Goal: Download file/media

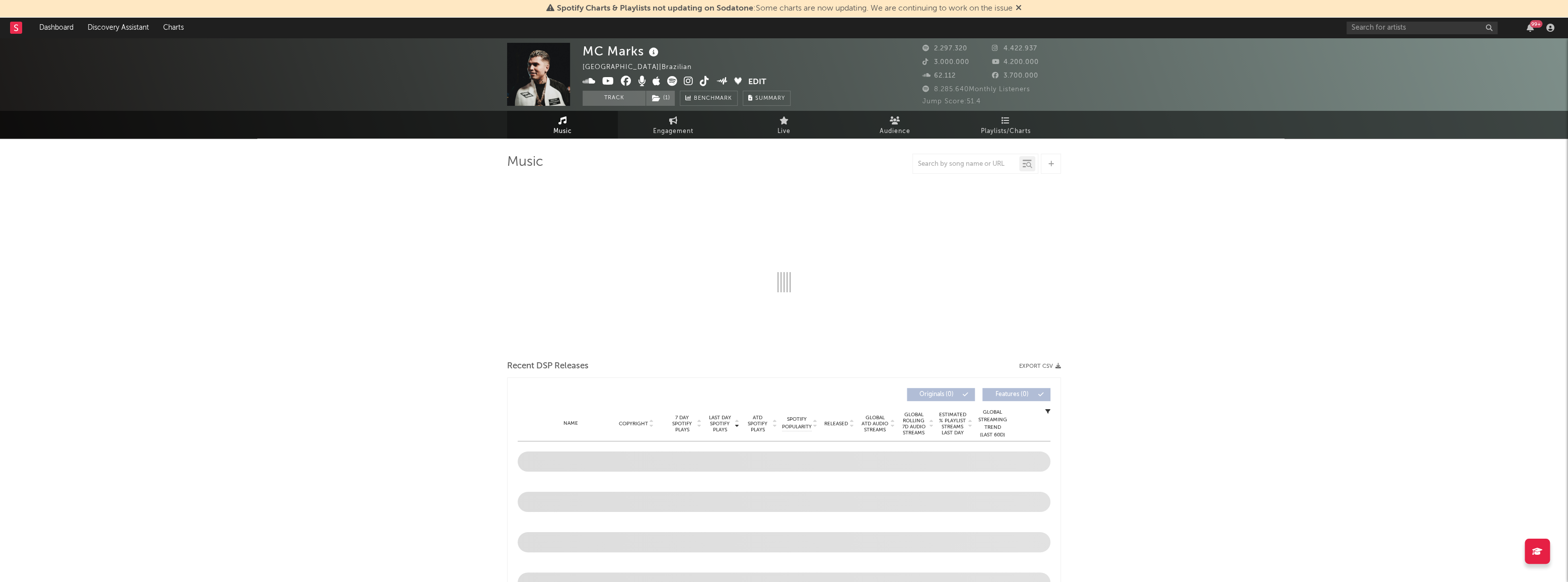
select select "6m"
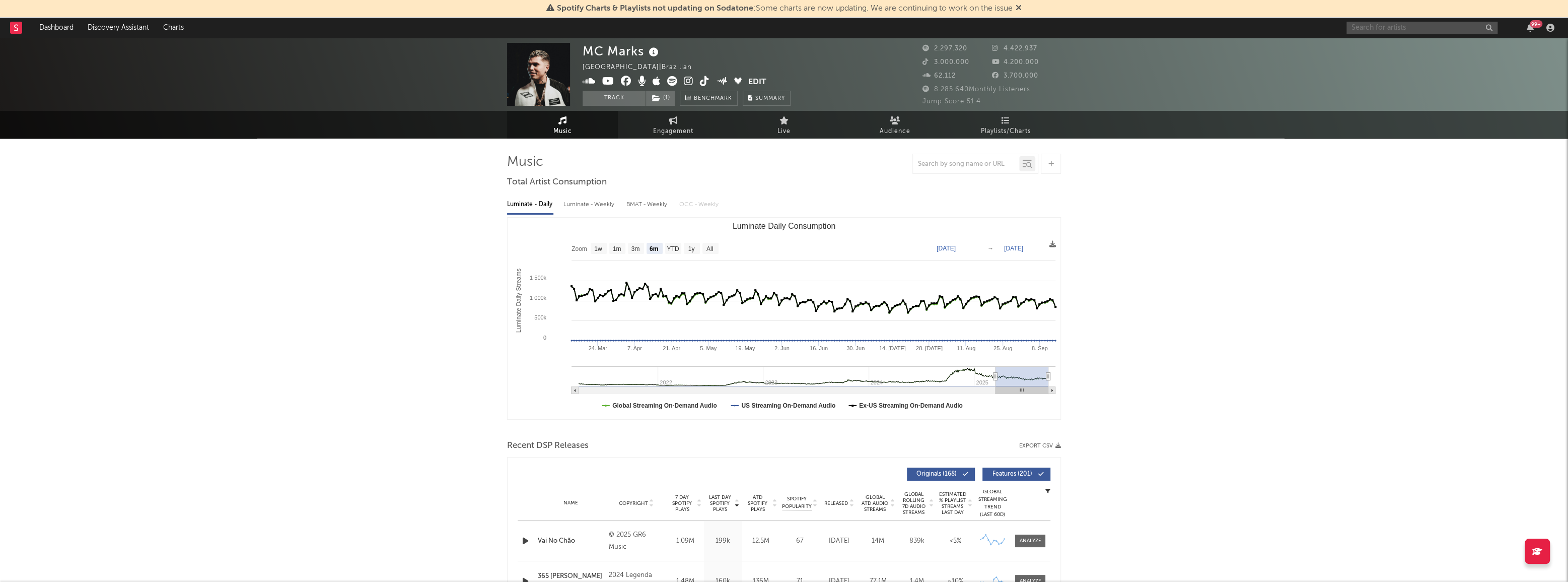
click at [1363, 26] on input "text" at bounding box center [1422, 27] width 151 height 13
type input "[PERSON_NAME]"
click at [1429, 48] on div "[PERSON_NAME]" at bounding box center [1437, 48] width 111 height 12
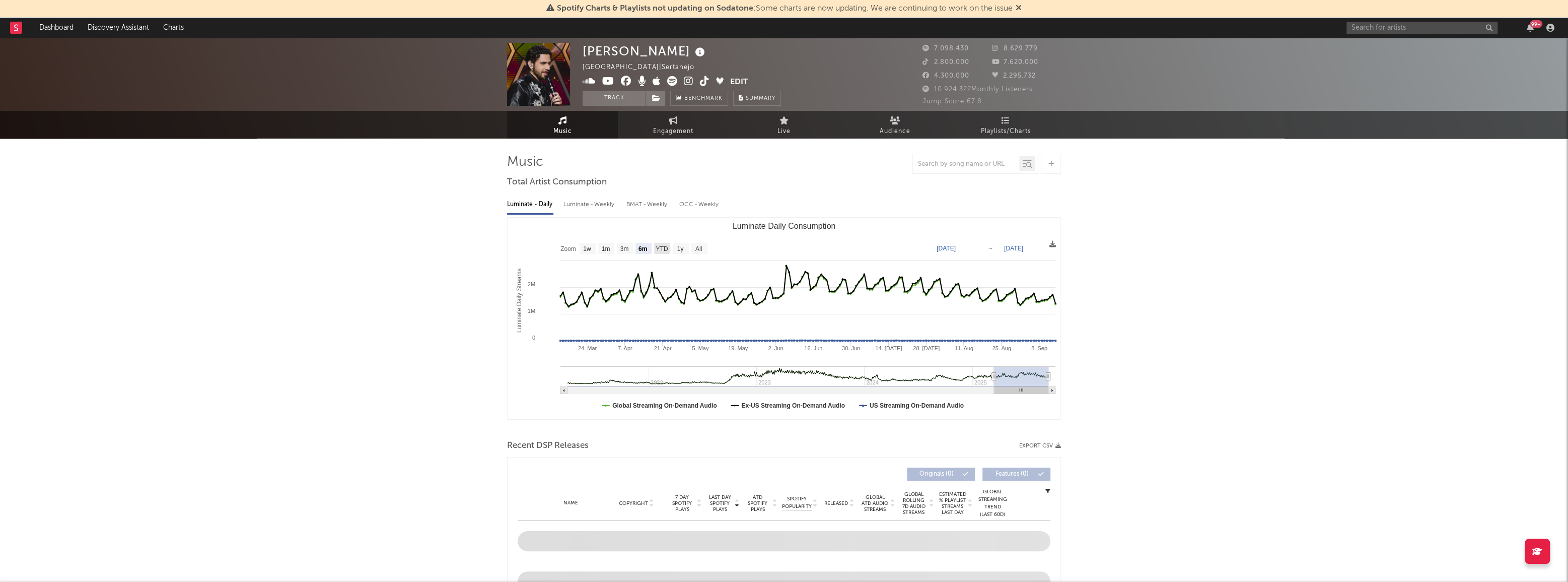
click at [659, 248] on text "YTD" at bounding box center [661, 249] width 12 height 7
select select "YTD"
type input "[DATE]"
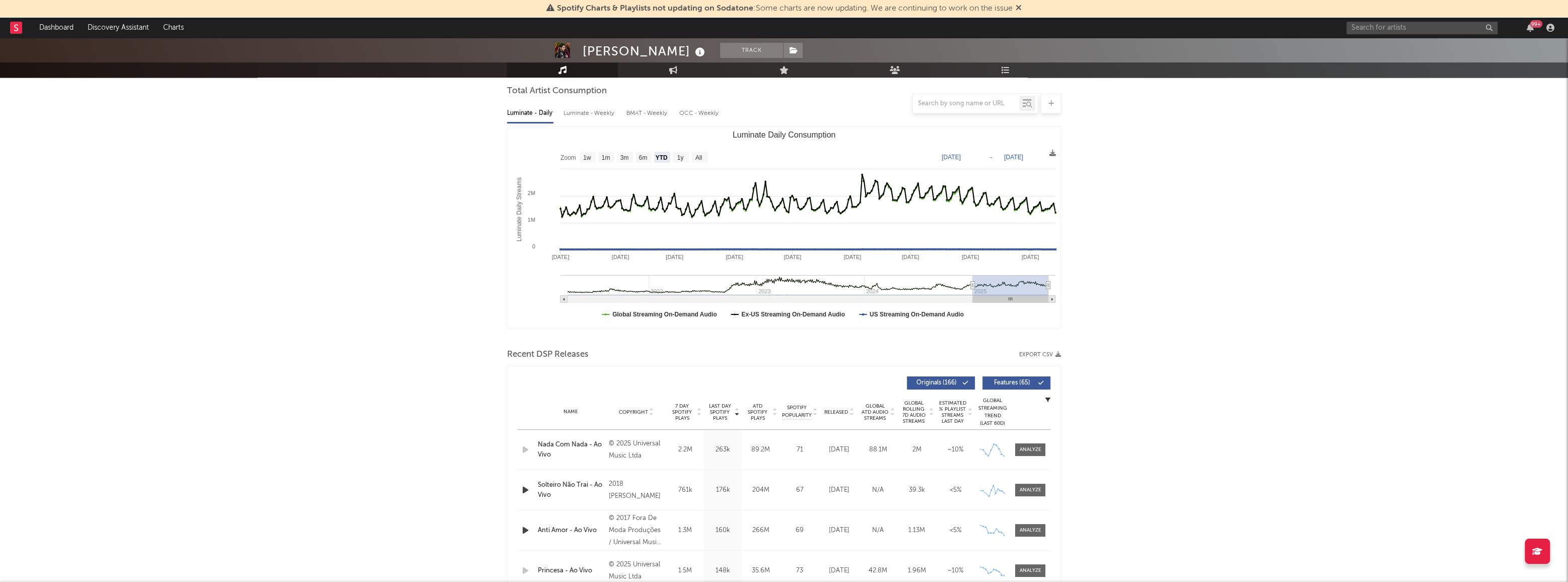
scroll to position [45, 0]
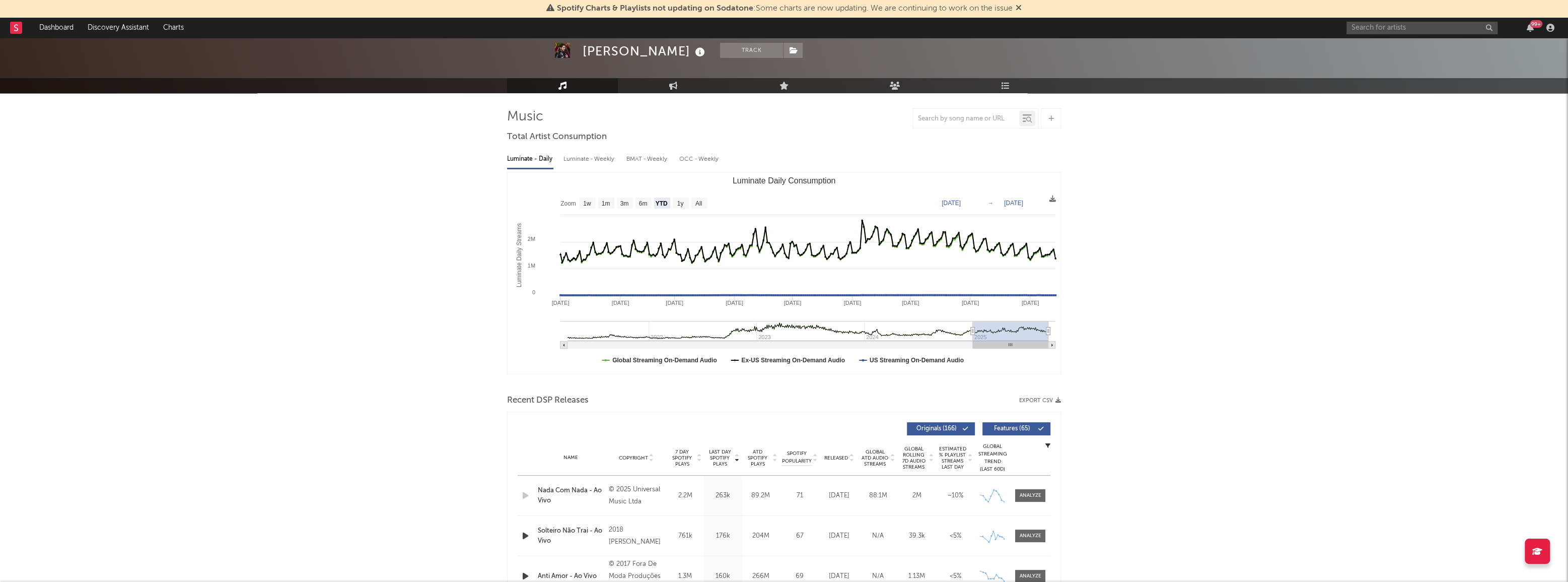
click at [591, 160] on div "Luminate - Weekly" at bounding box center [590, 159] width 53 height 17
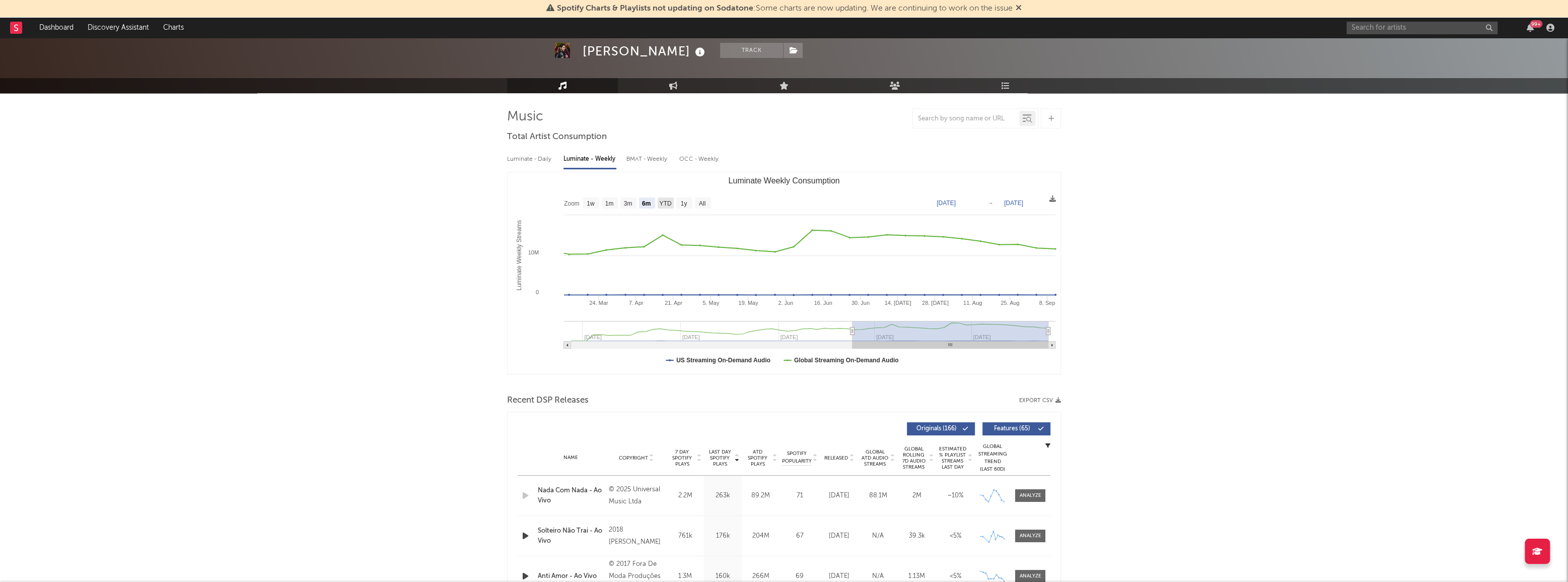
click at [664, 201] on text "YTD" at bounding box center [665, 204] width 12 height 7
select select "YTD"
type input "[DATE]"
click at [666, 202] on text "YTD" at bounding box center [665, 204] width 12 height 7
select select "YTD"
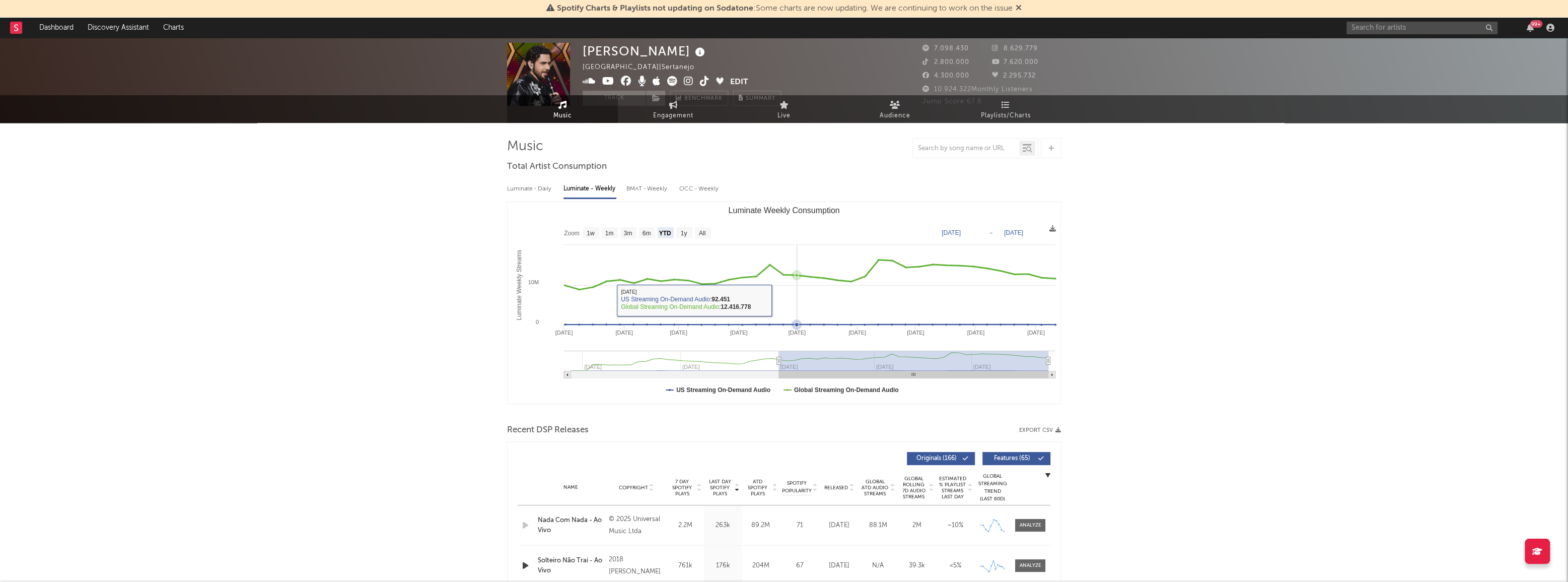
scroll to position [0, 0]
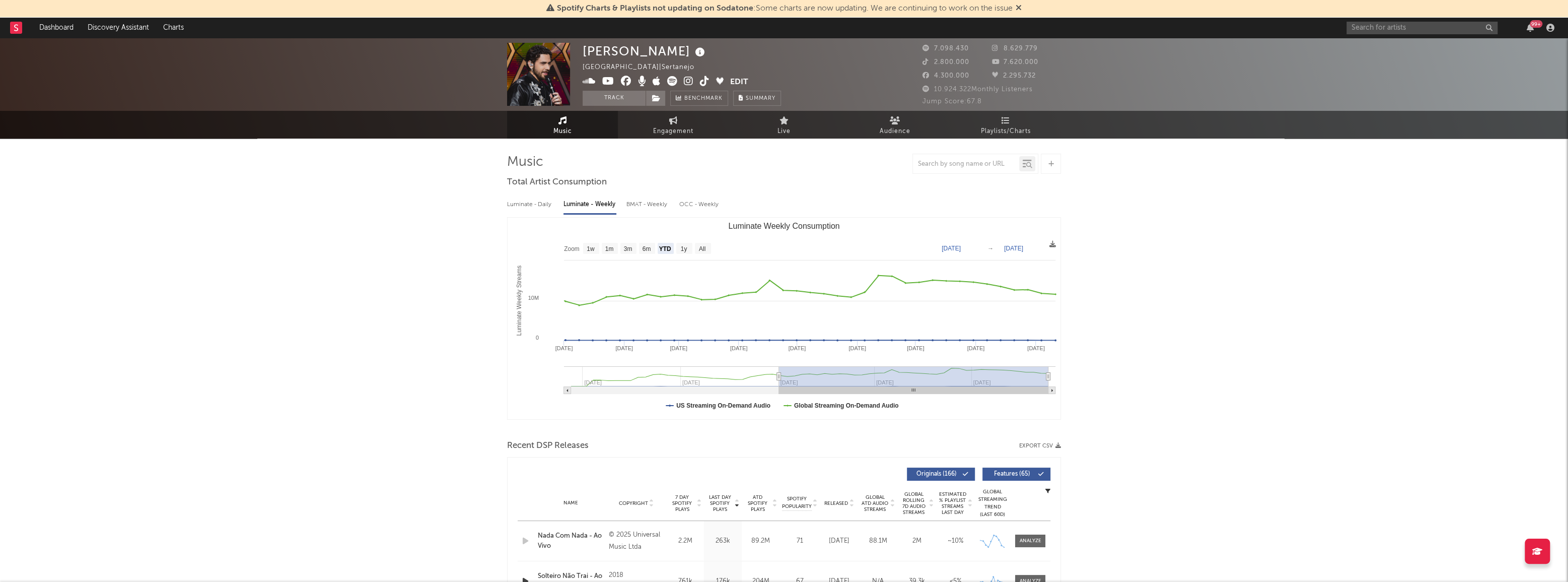
click at [657, 207] on div "BMAT - Weekly" at bounding box center [647, 204] width 43 height 17
select select "6m"
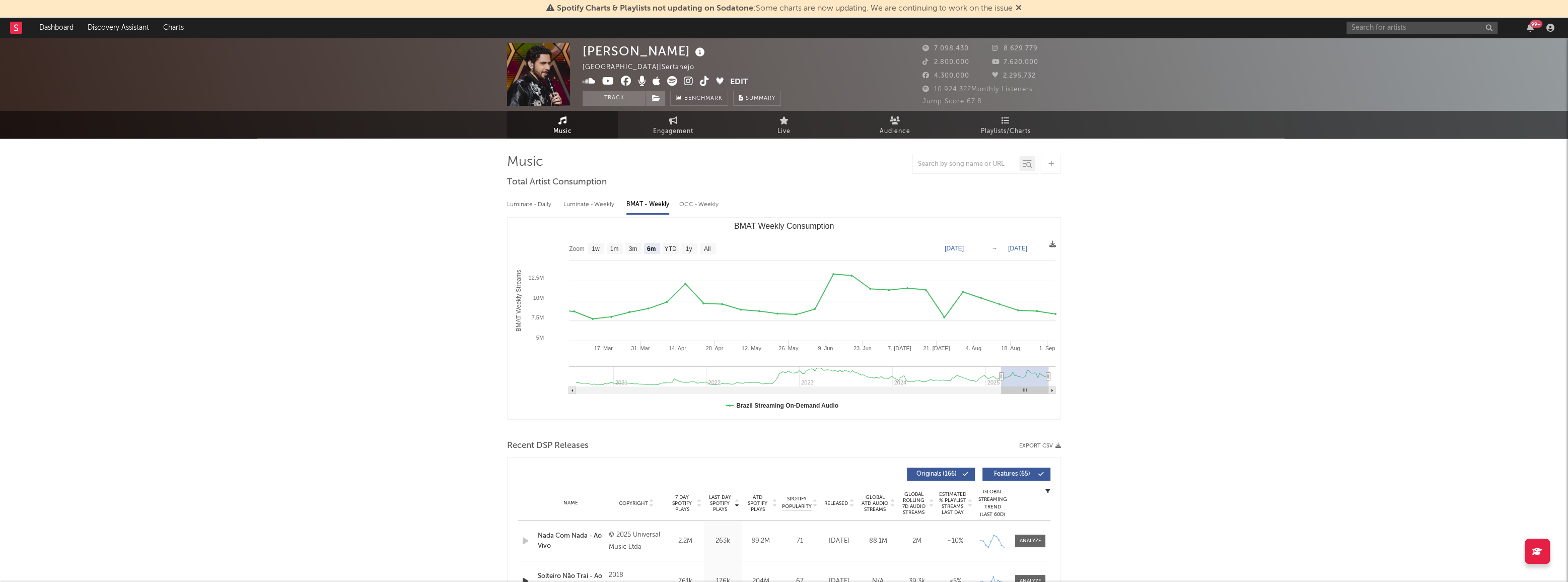
click at [521, 209] on div "Luminate - Daily" at bounding box center [530, 204] width 47 height 17
select select "6m"
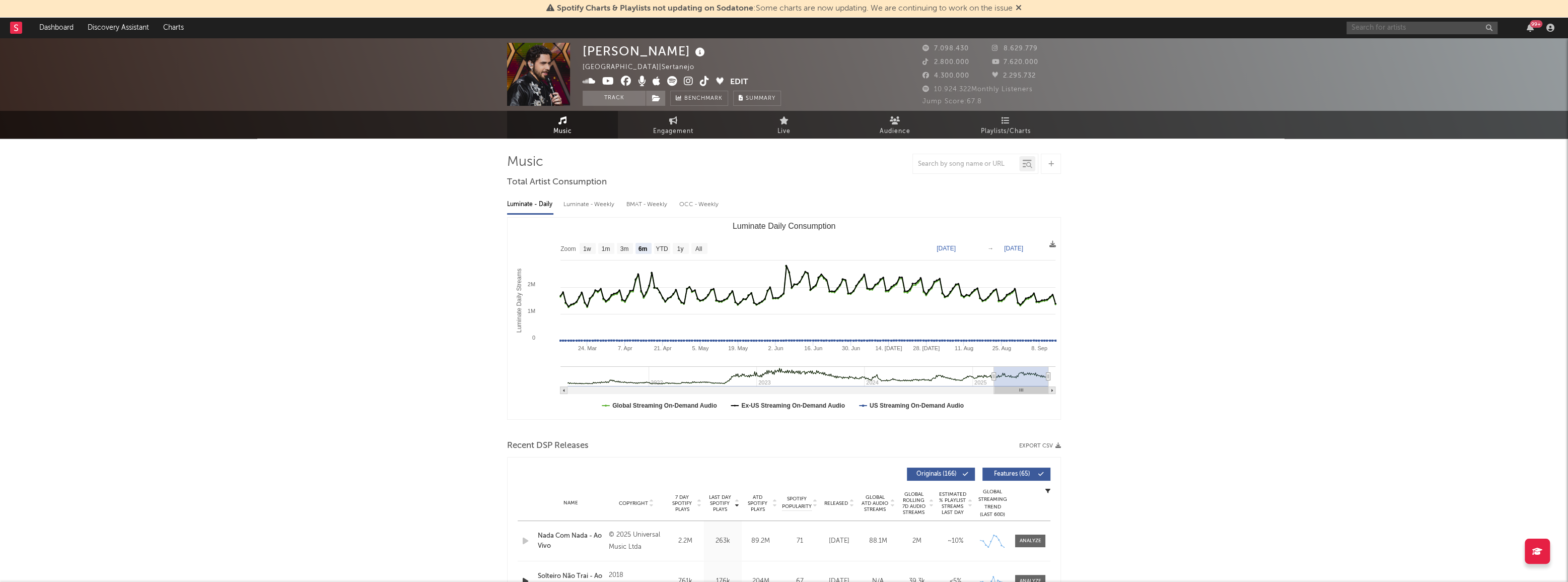
click at [1397, 24] on input "text" at bounding box center [1422, 27] width 151 height 13
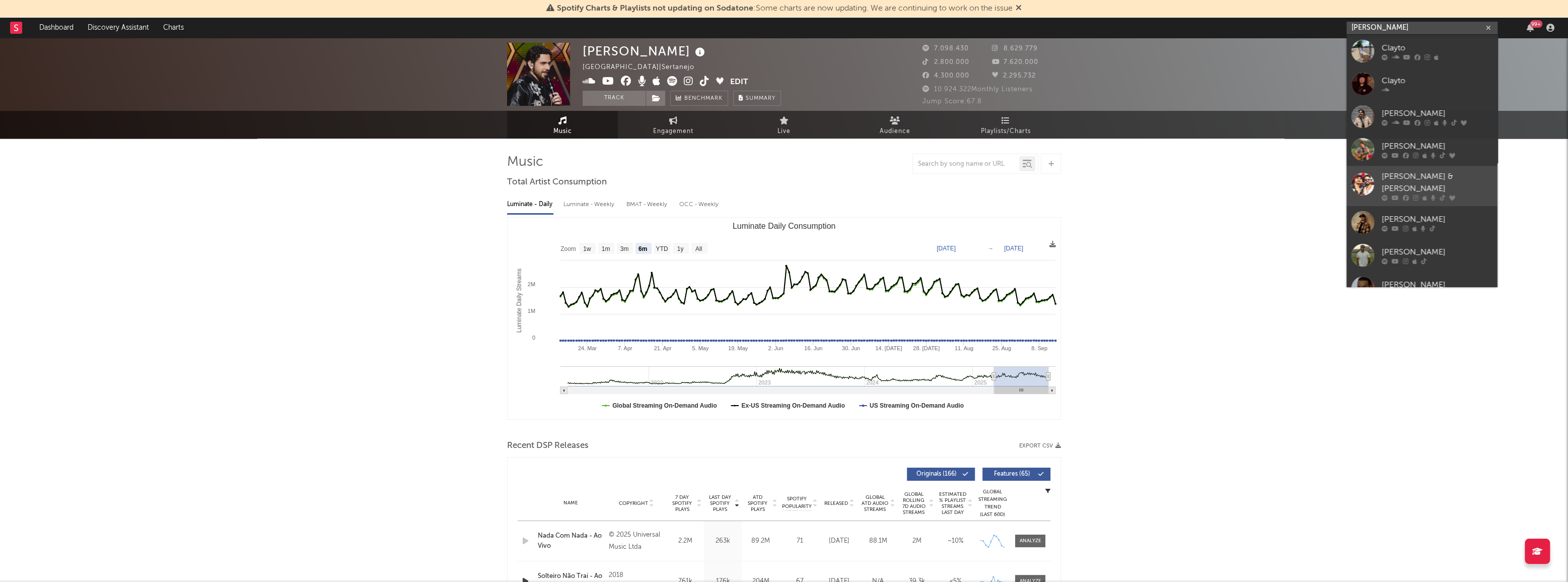
type input "[PERSON_NAME]"
click at [1412, 175] on div "[PERSON_NAME] & [PERSON_NAME]" at bounding box center [1437, 182] width 111 height 24
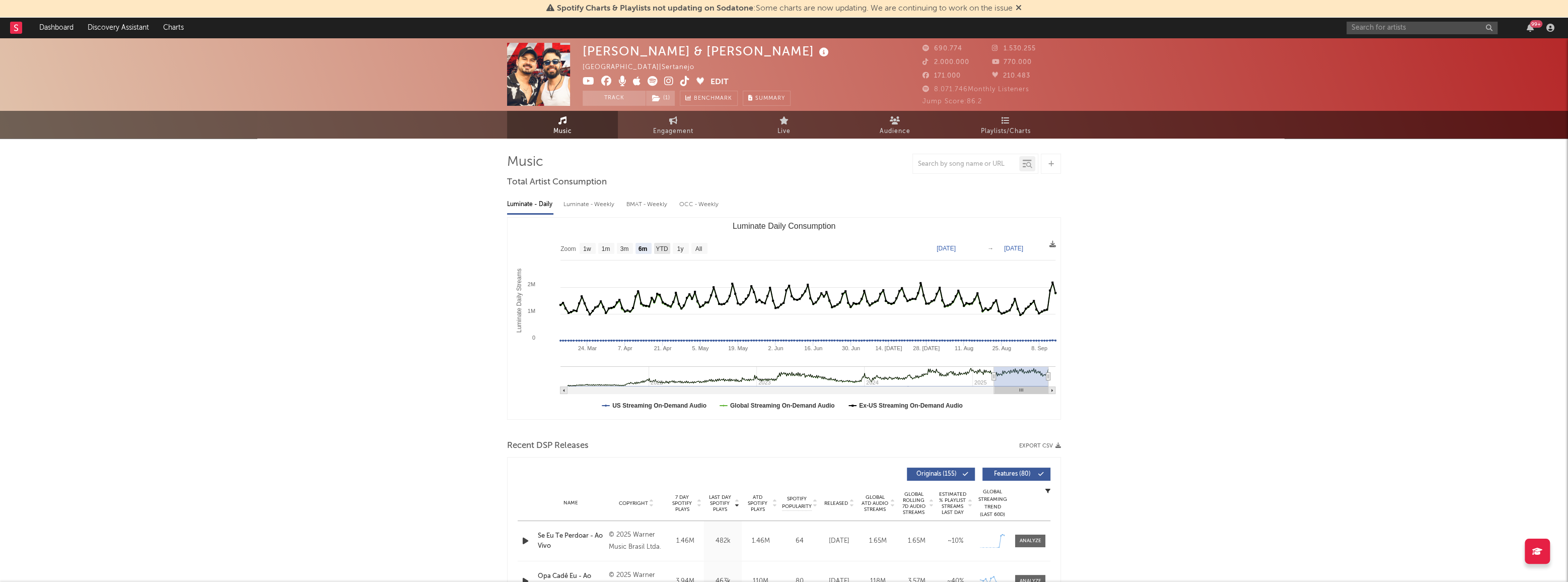
click at [662, 246] on text "YTD" at bounding box center [661, 249] width 12 height 7
select select "YTD"
type input "[DATE]"
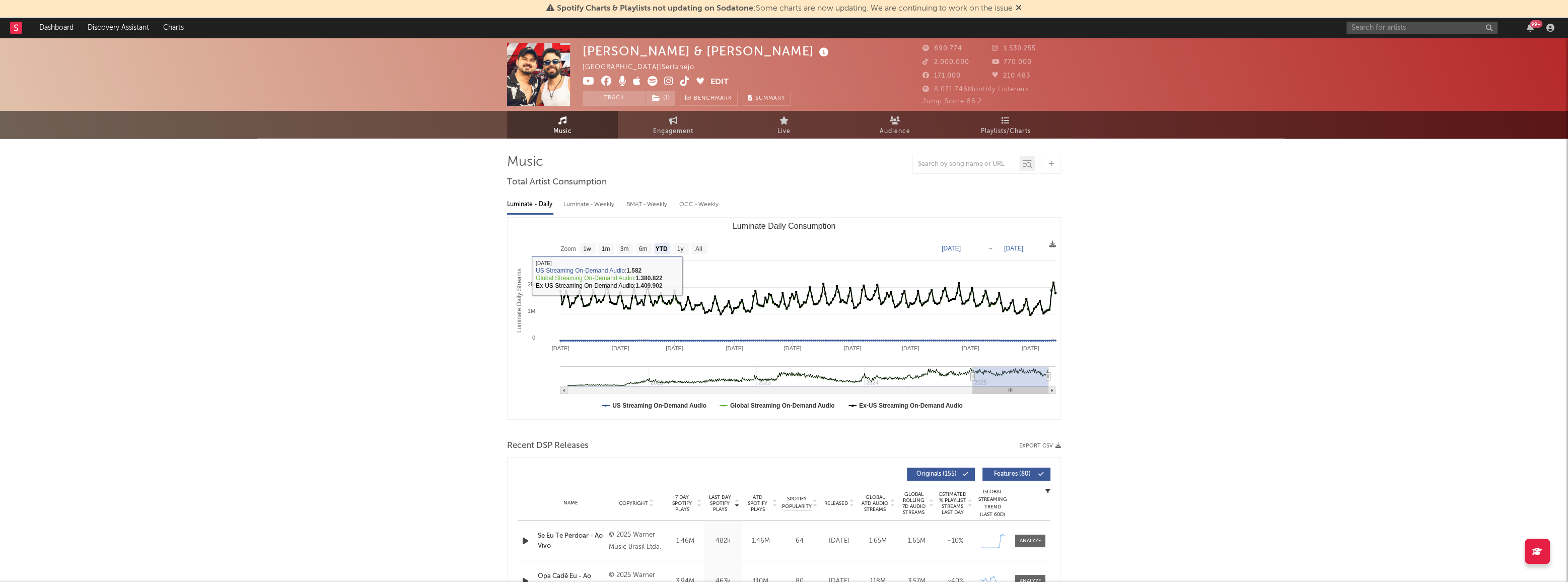
click at [594, 210] on div "Luminate - Weekly" at bounding box center [590, 204] width 53 height 17
select select "6m"
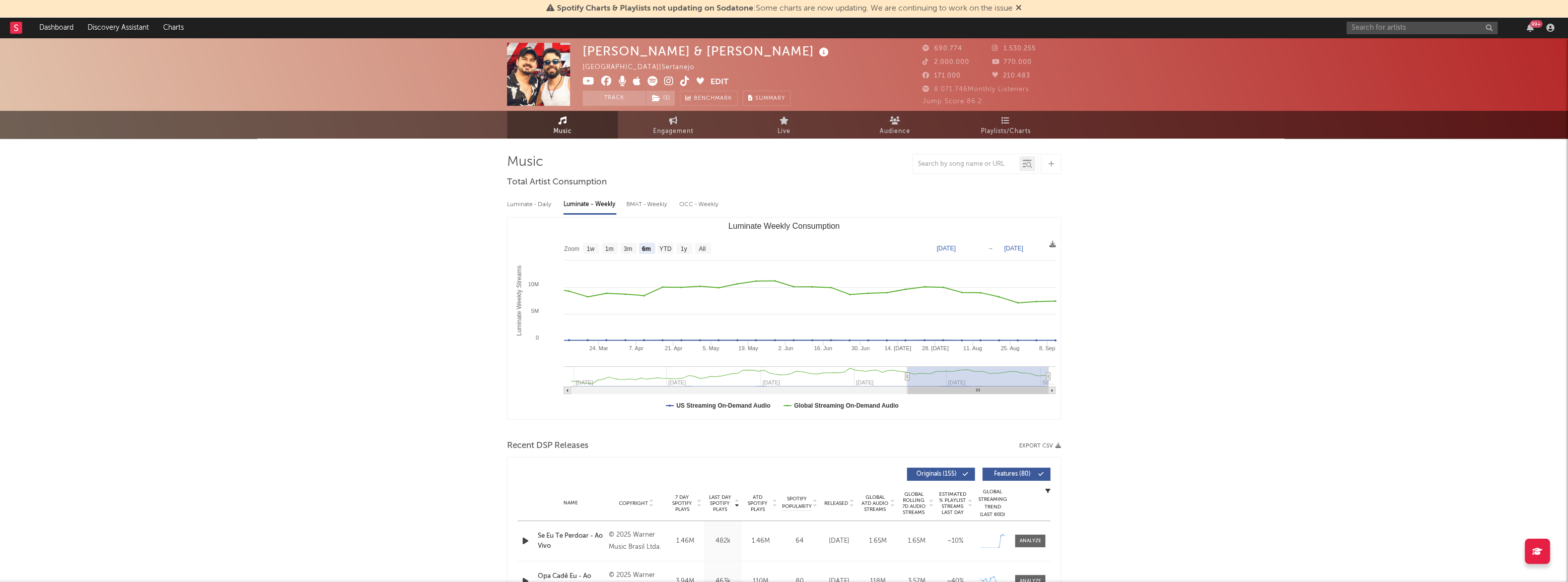
click at [535, 196] on div "Luminate - Daily" at bounding box center [530, 204] width 47 height 17
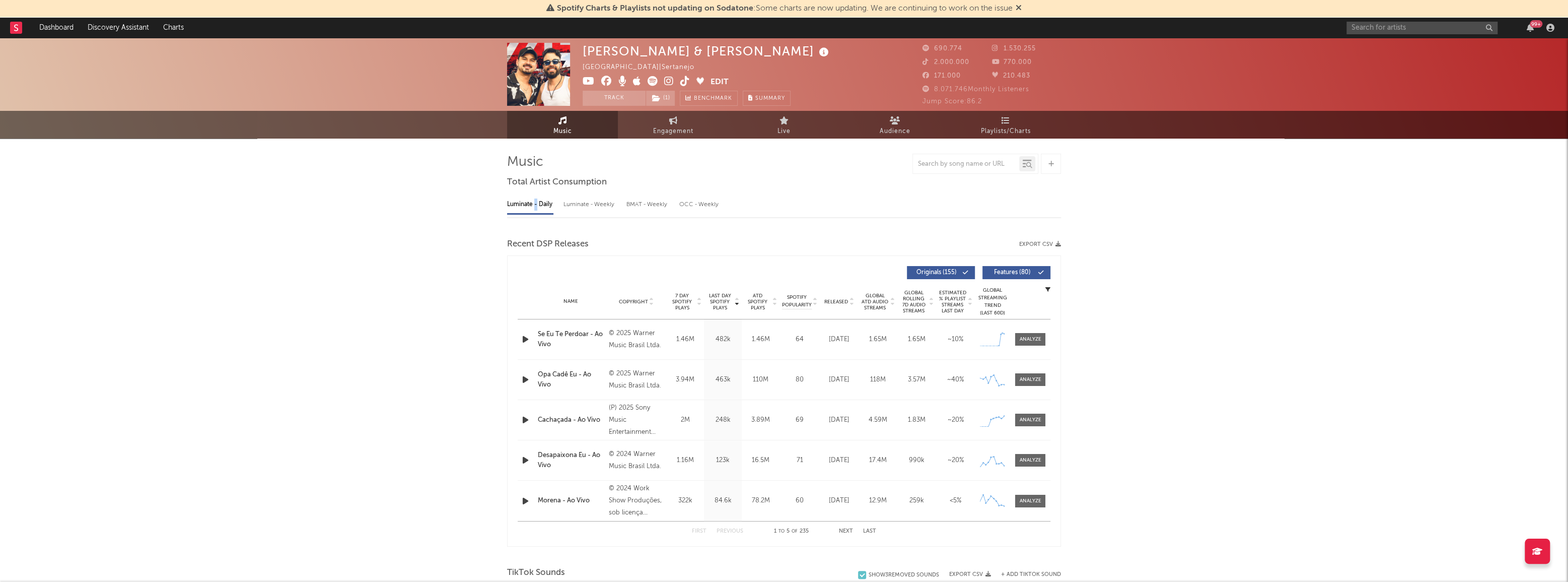
select select "6m"
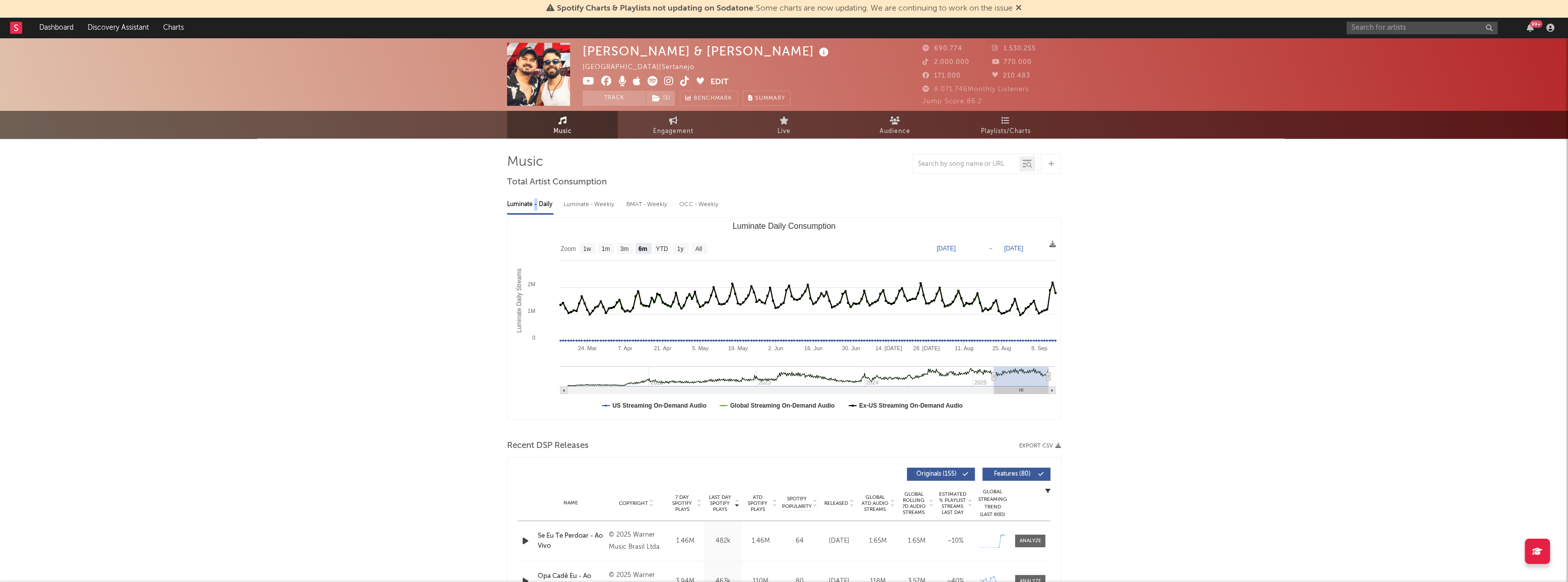
click at [537, 200] on div "Luminate - Daily" at bounding box center [530, 204] width 47 height 17
click at [609, 205] on div "Luminate - Weekly" at bounding box center [590, 204] width 53 height 17
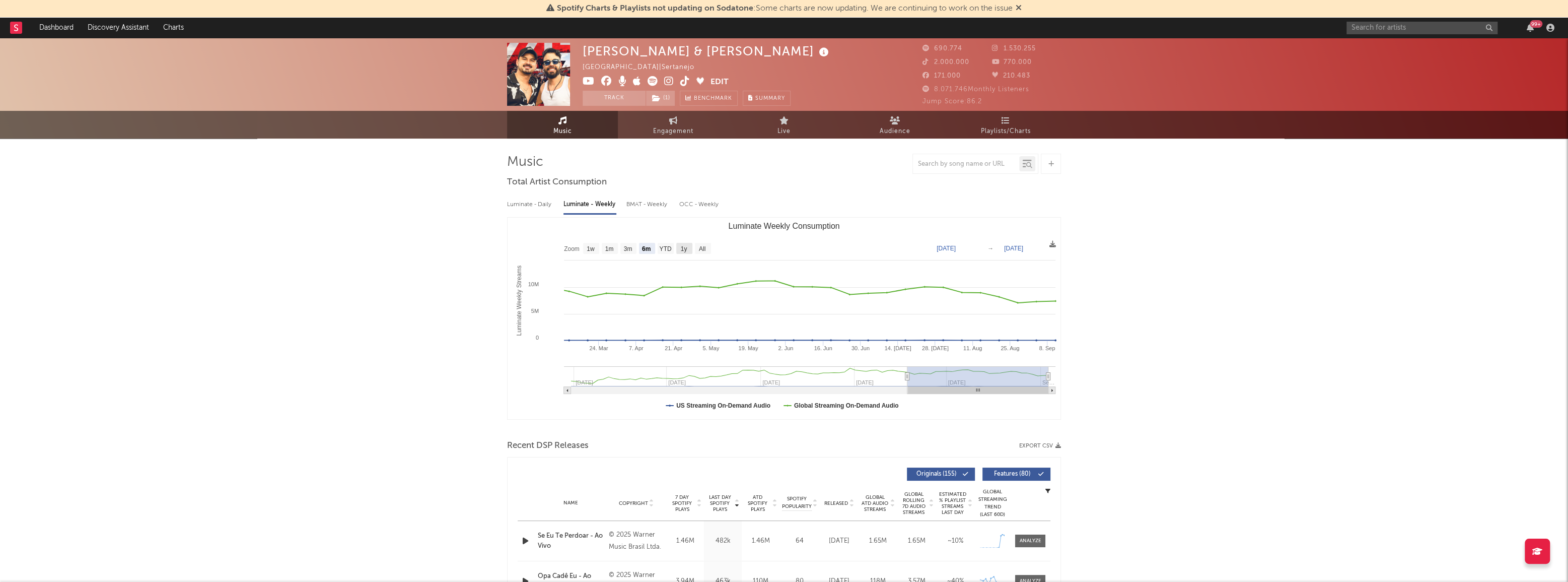
click at [683, 247] on text "1y" at bounding box center [684, 249] width 7 height 7
select select "1y"
type input "[DATE]"
click at [1053, 245] on icon at bounding box center [1052, 244] width 7 height 7
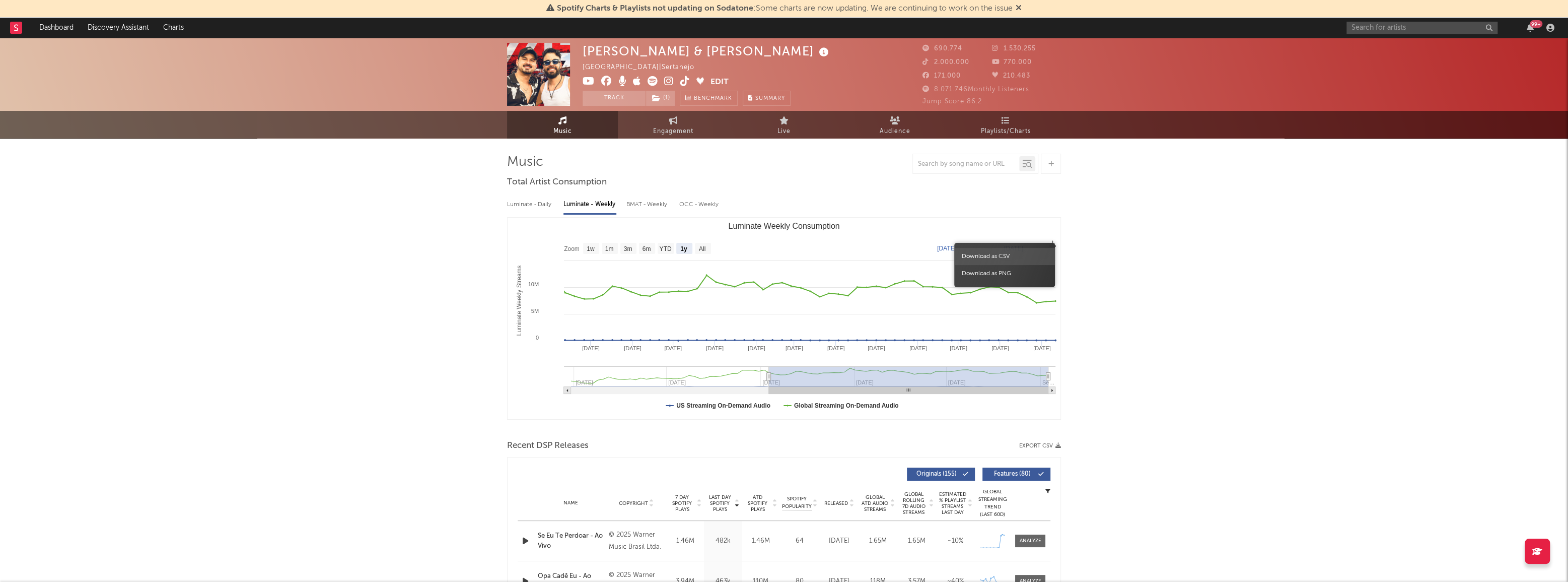
click at [1013, 259] on span "Download as CSV" at bounding box center [1005, 256] width 100 height 17
click at [1443, 26] on input "text" at bounding box center [1422, 27] width 151 height 13
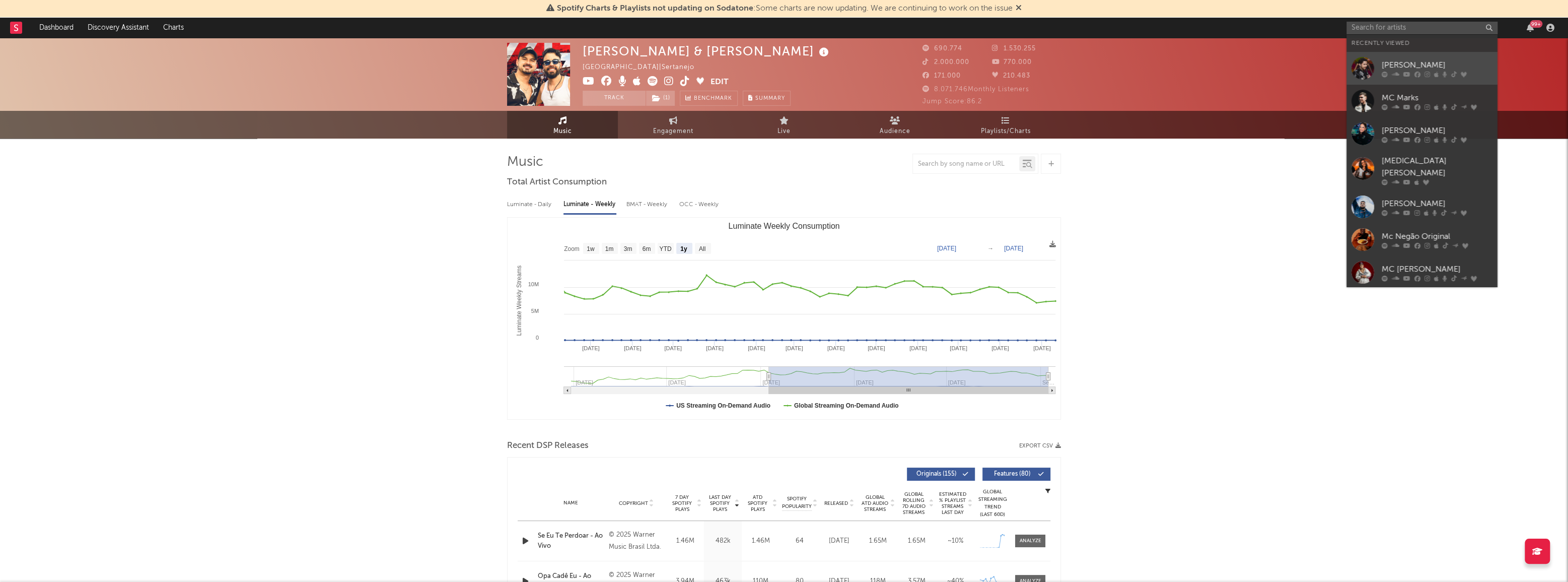
click at [1439, 62] on div "[PERSON_NAME]" at bounding box center [1437, 65] width 111 height 12
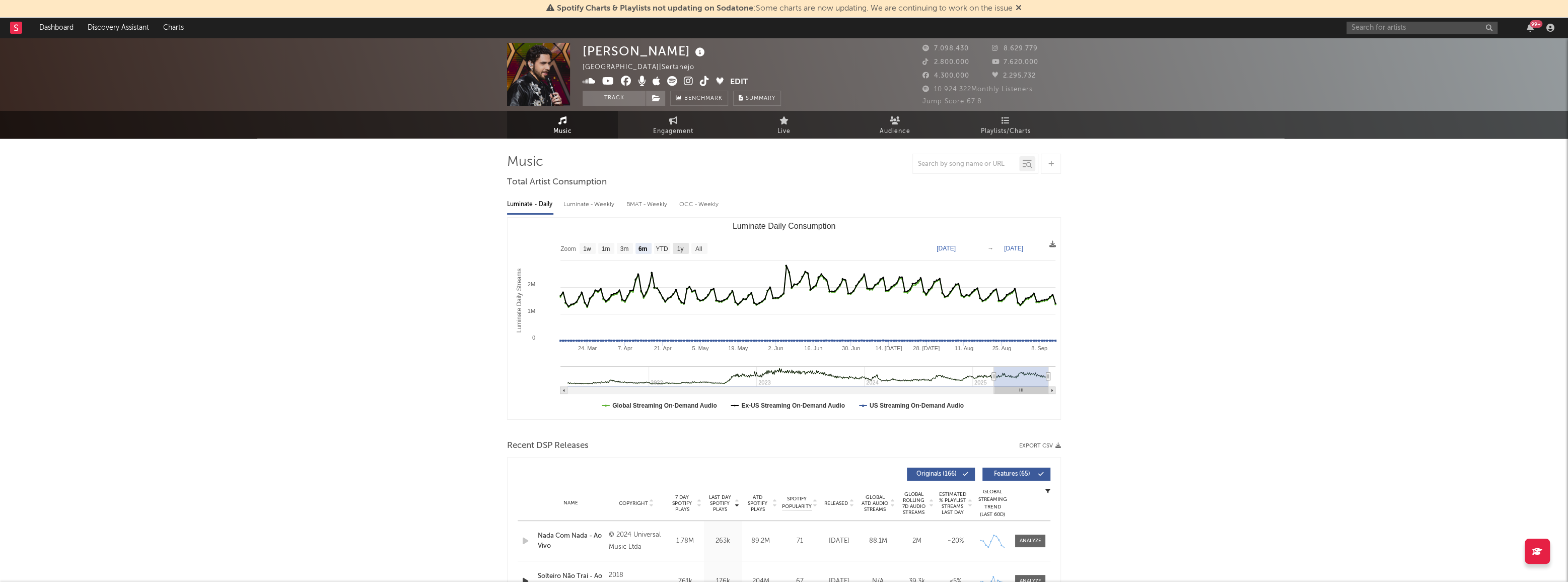
click at [678, 252] on text "1y" at bounding box center [680, 249] width 7 height 7
select select "1y"
type input "[DATE]"
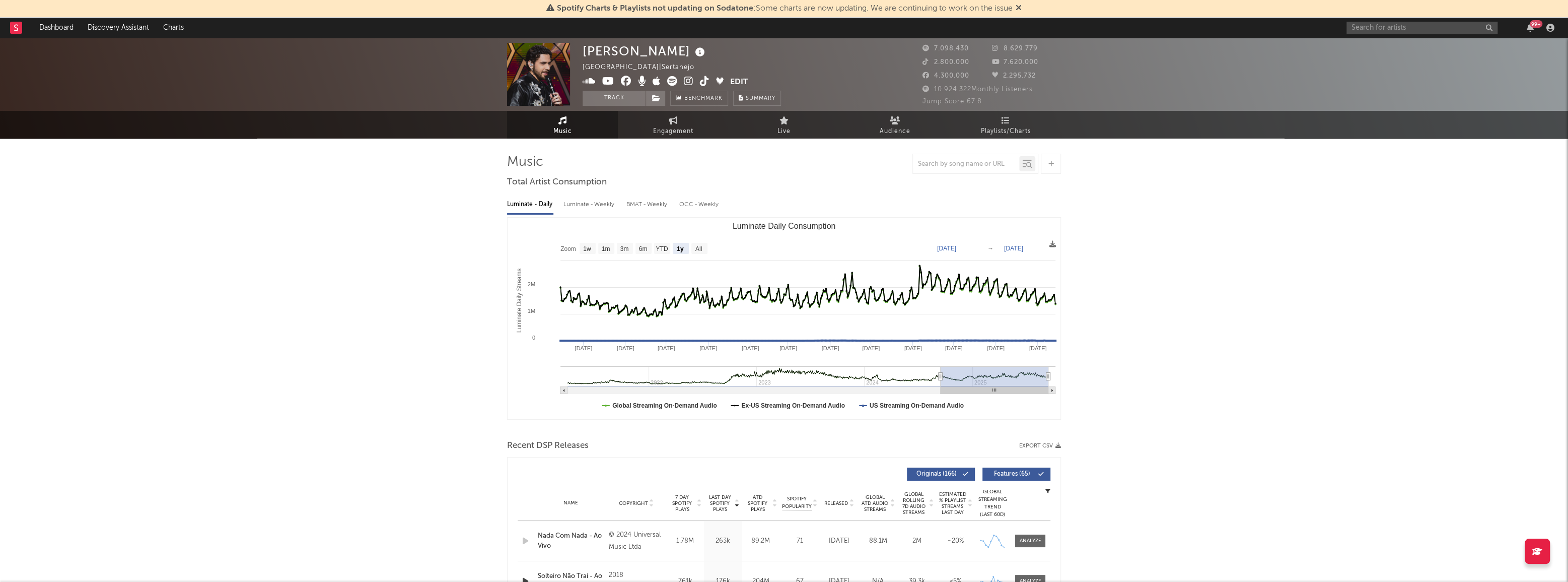
click at [610, 197] on div "Luminate - Weekly" at bounding box center [590, 204] width 53 height 17
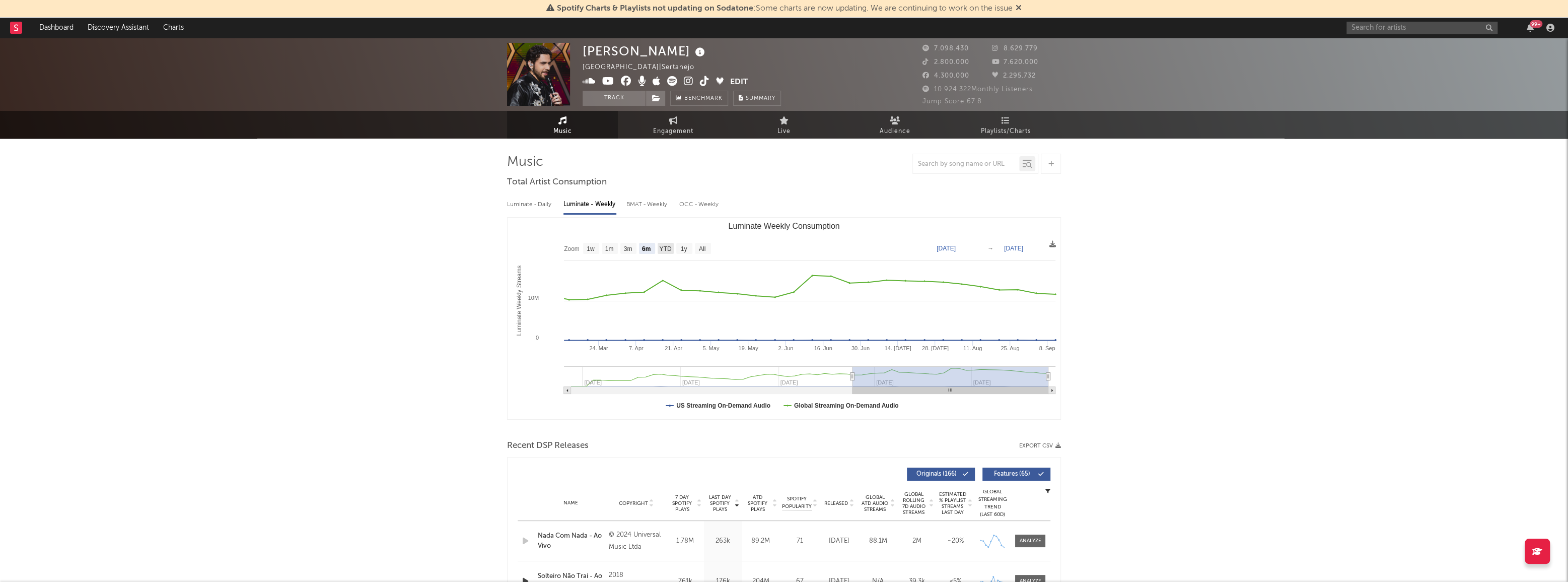
click at [669, 247] on text "YTD" at bounding box center [665, 249] width 12 height 7
select select "YTD"
type input "[DATE]"
click at [687, 250] on text "1y" at bounding box center [684, 249] width 7 height 7
select select "1y"
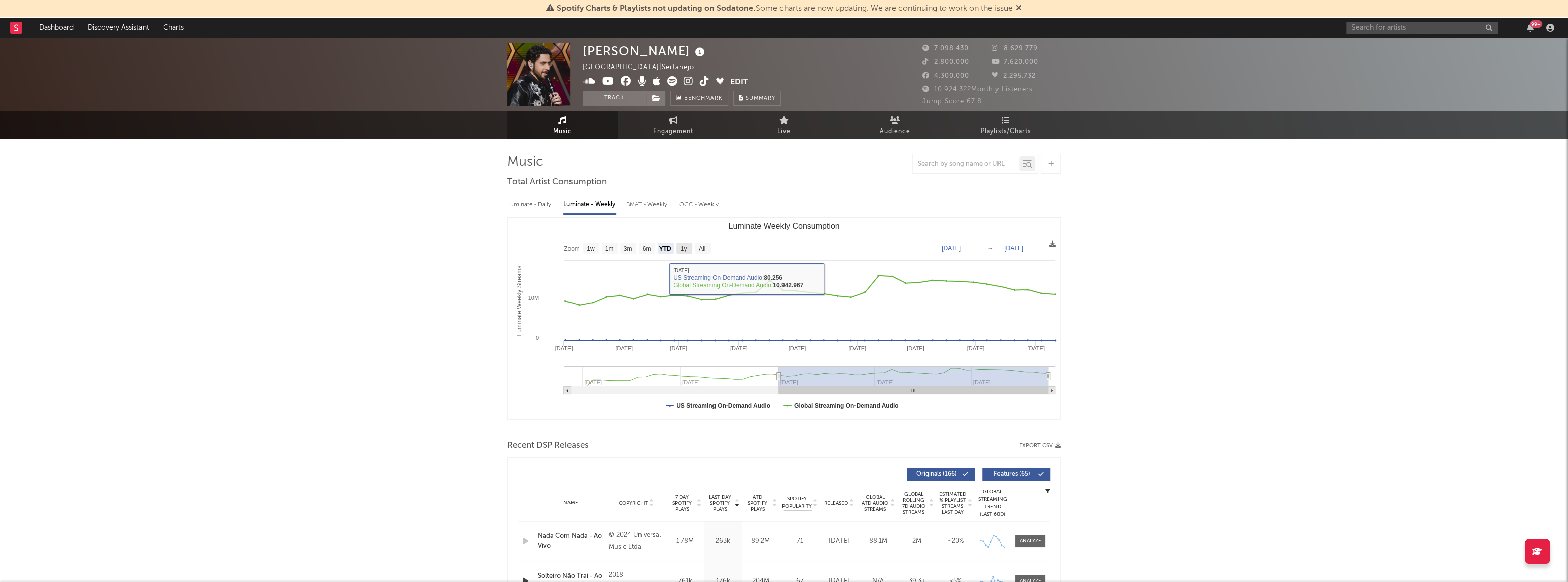
type input "[DATE]"
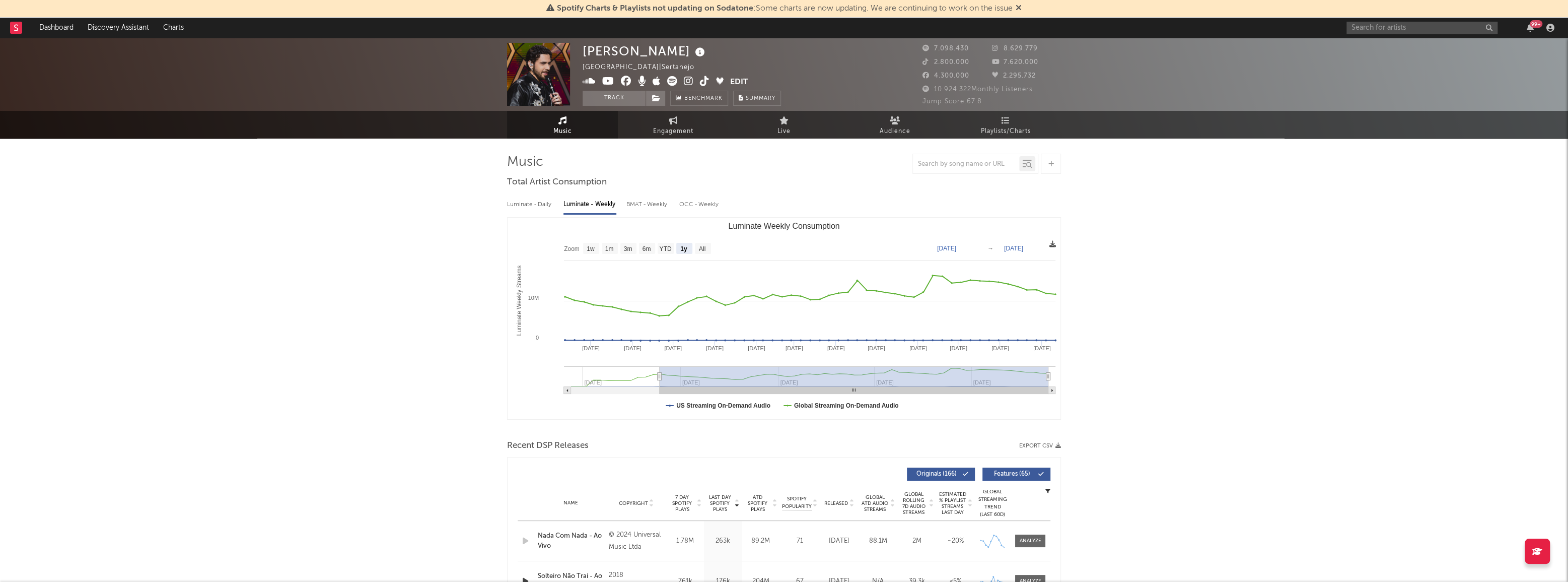
click at [1053, 244] on icon at bounding box center [1052, 244] width 7 height 7
click at [1030, 255] on span "Download as CSV" at bounding box center [1005, 256] width 100 height 17
